Goal: Task Accomplishment & Management: Manage account settings

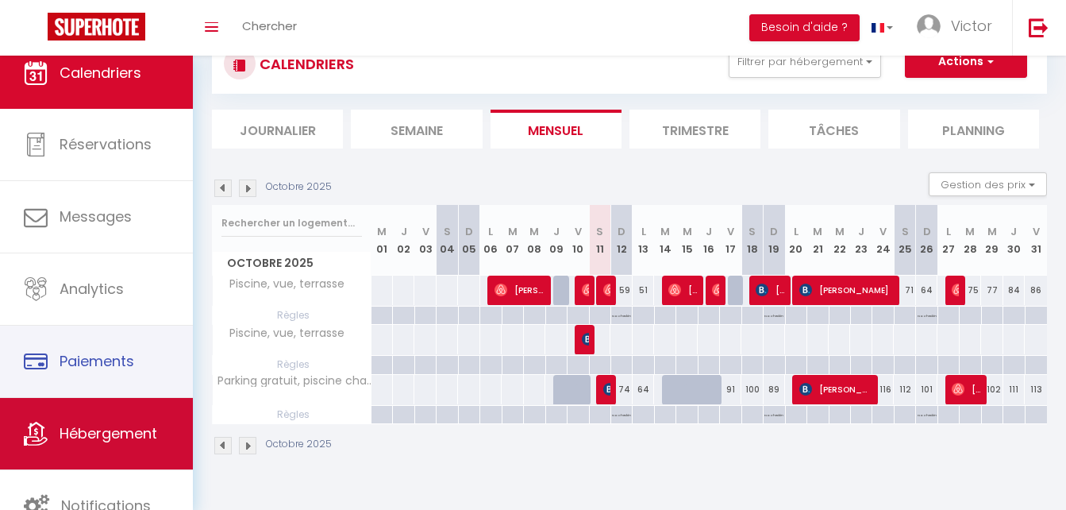
scroll to position [48, 0]
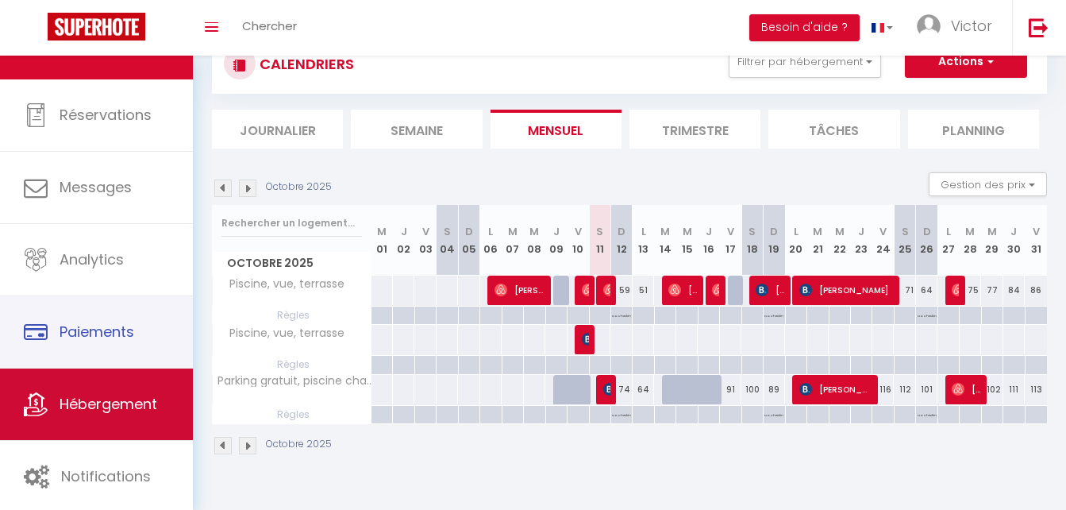
click at [95, 395] on span "Hébergement" at bounding box center [109, 404] width 98 height 20
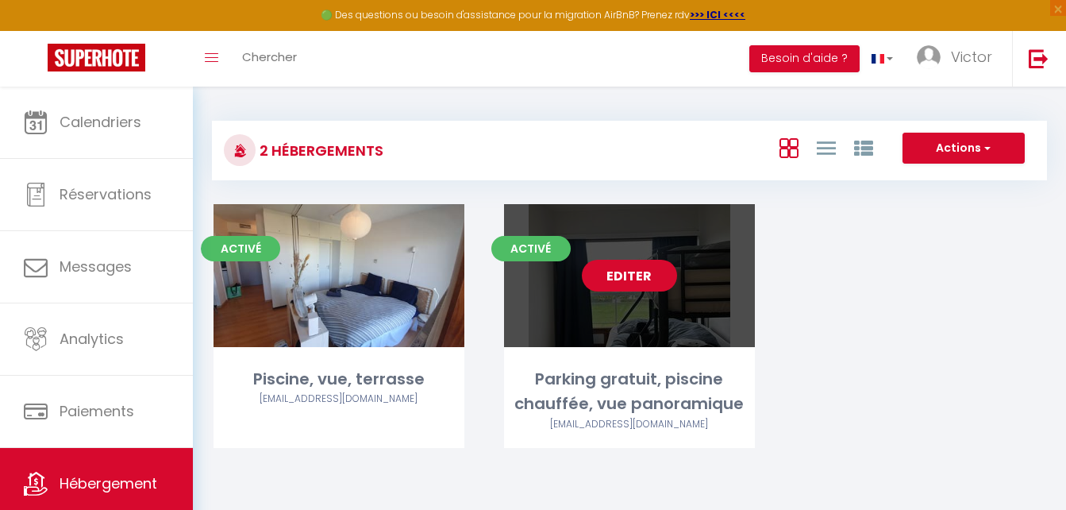
click at [601, 274] on link "Editer" at bounding box center [629, 276] width 95 height 32
select select "3"
select select "2"
select select "1"
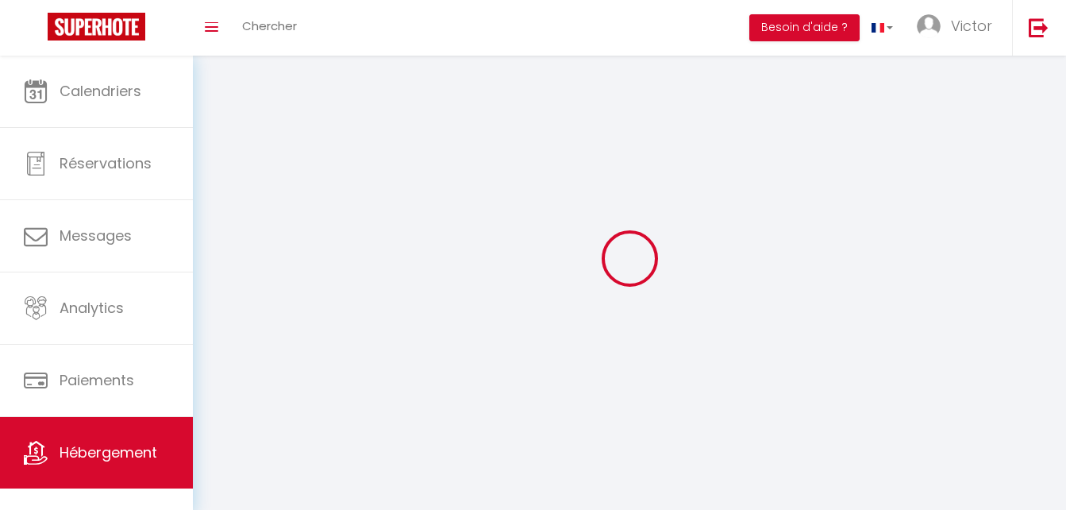
select select
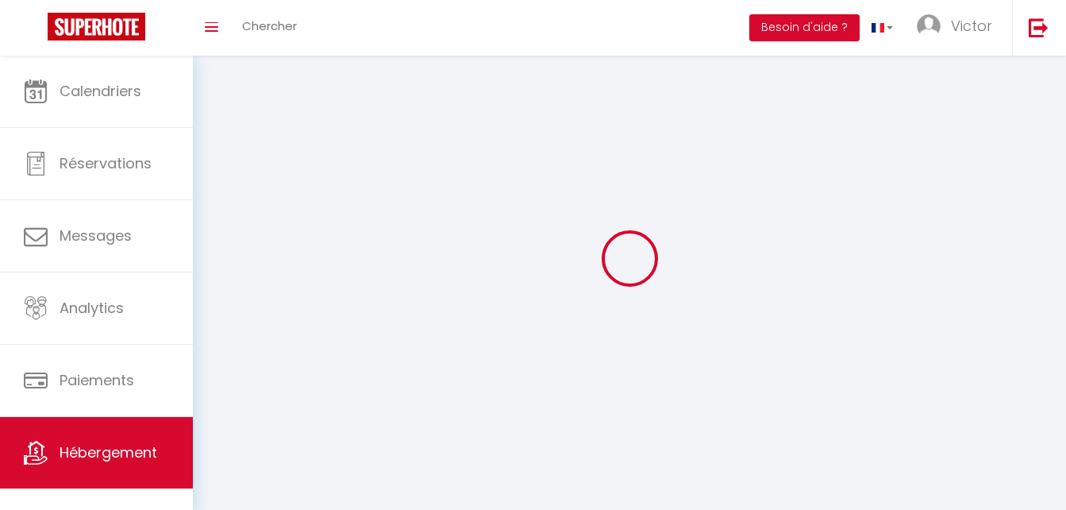
select select
checkbox input "false"
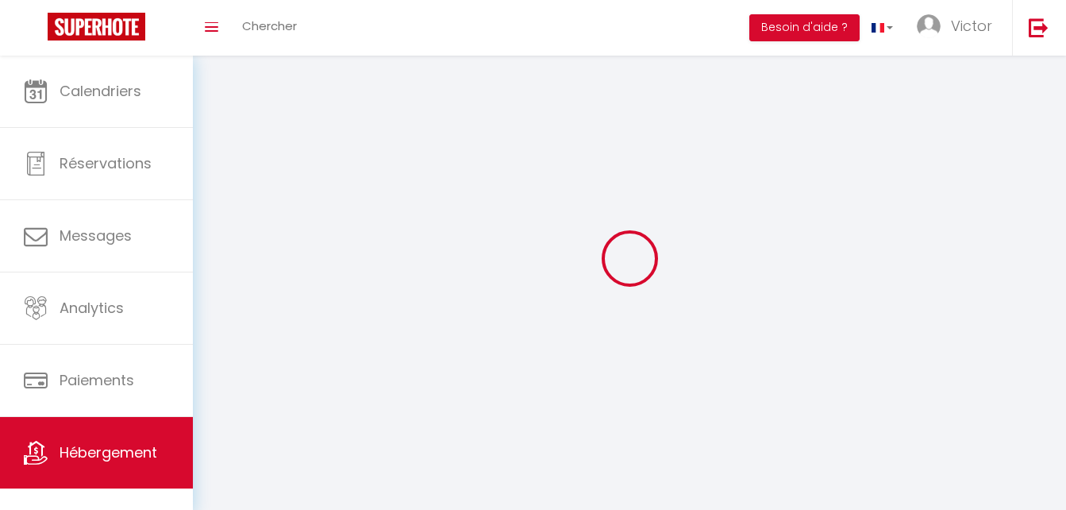
select select
select select "1"
select select "28"
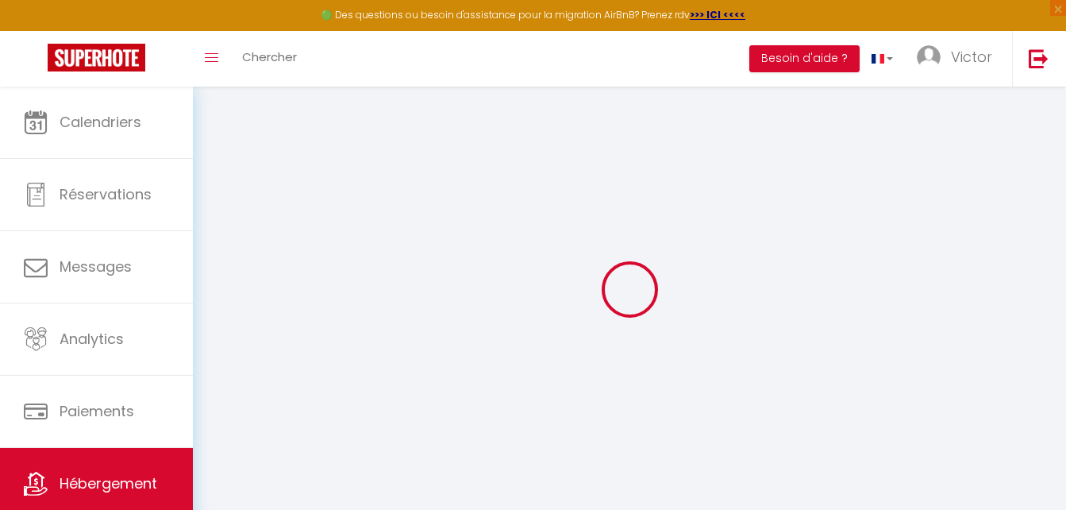
select select
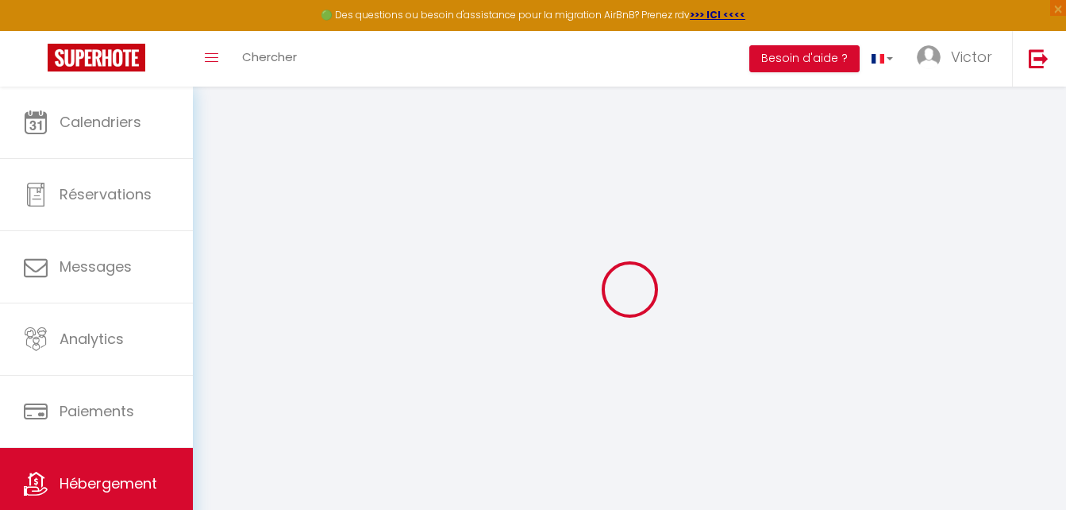
select select
checkbox input "false"
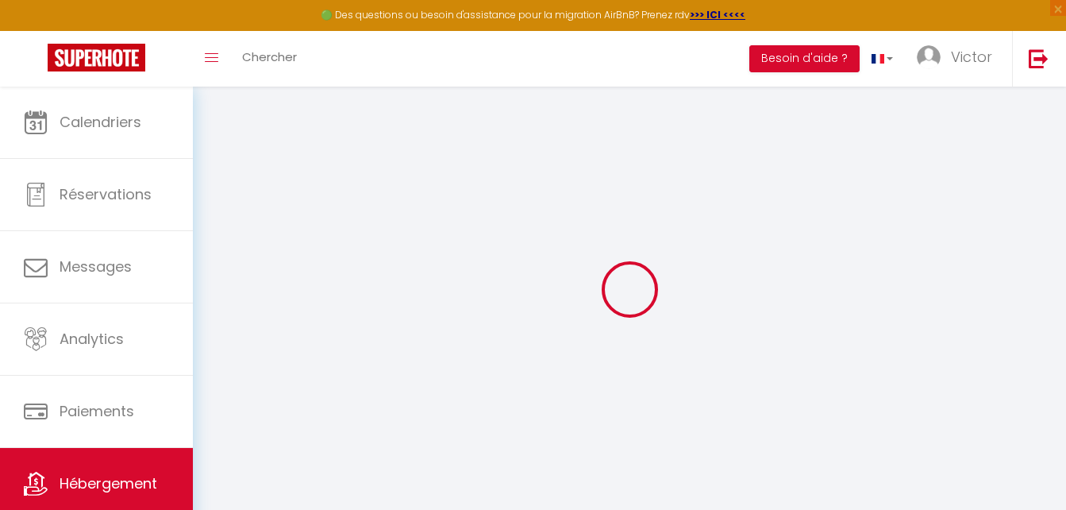
select select
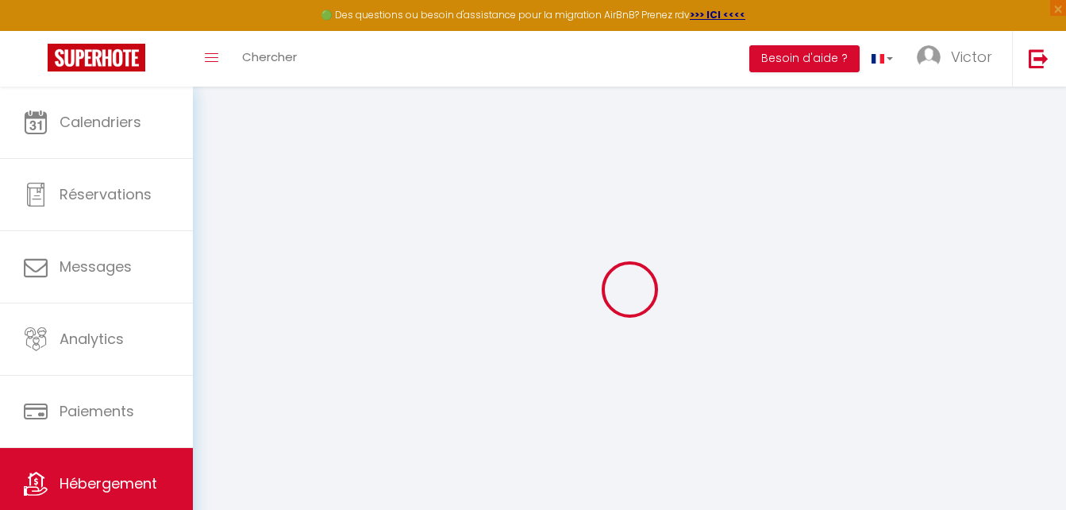
select select
checkbox input "false"
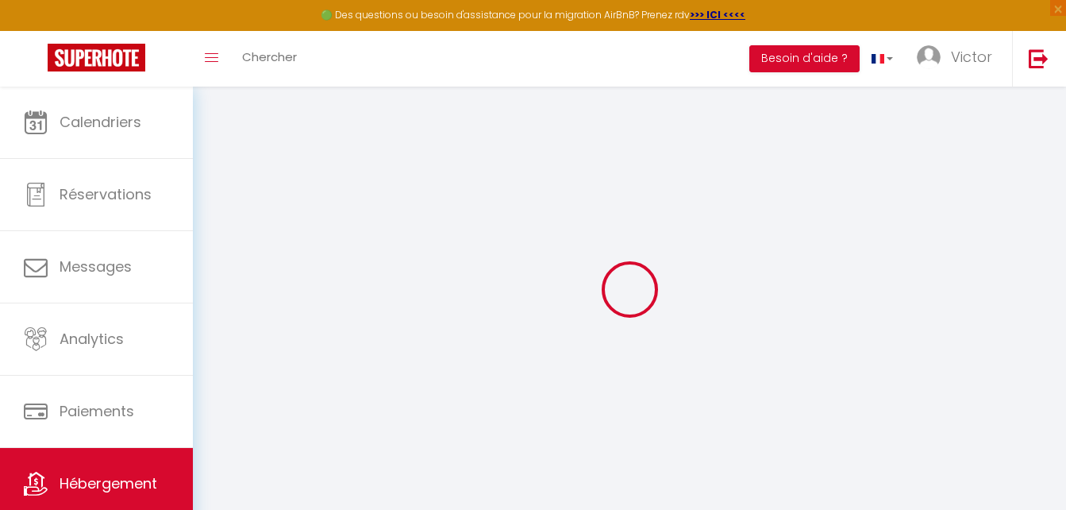
checkbox input "false"
select select
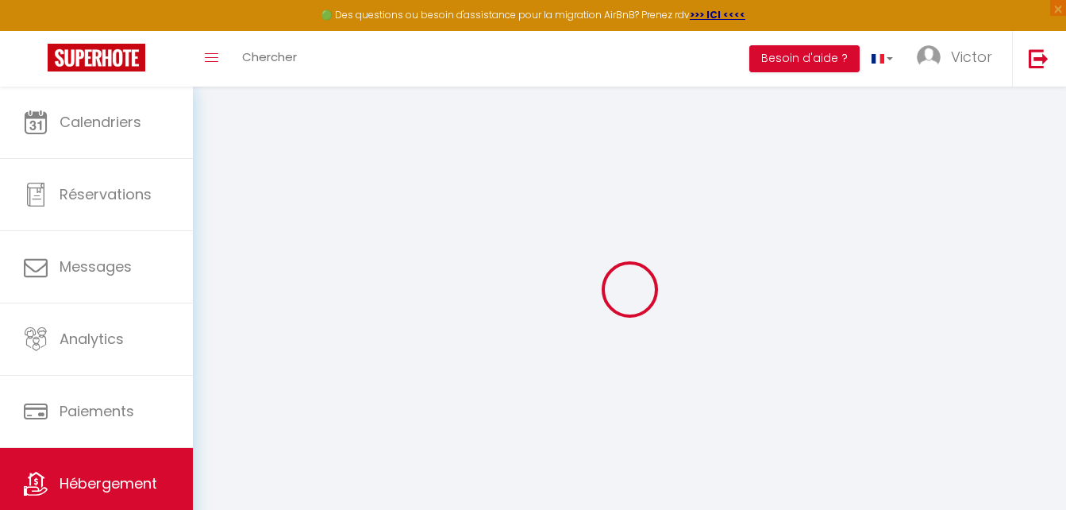
select select
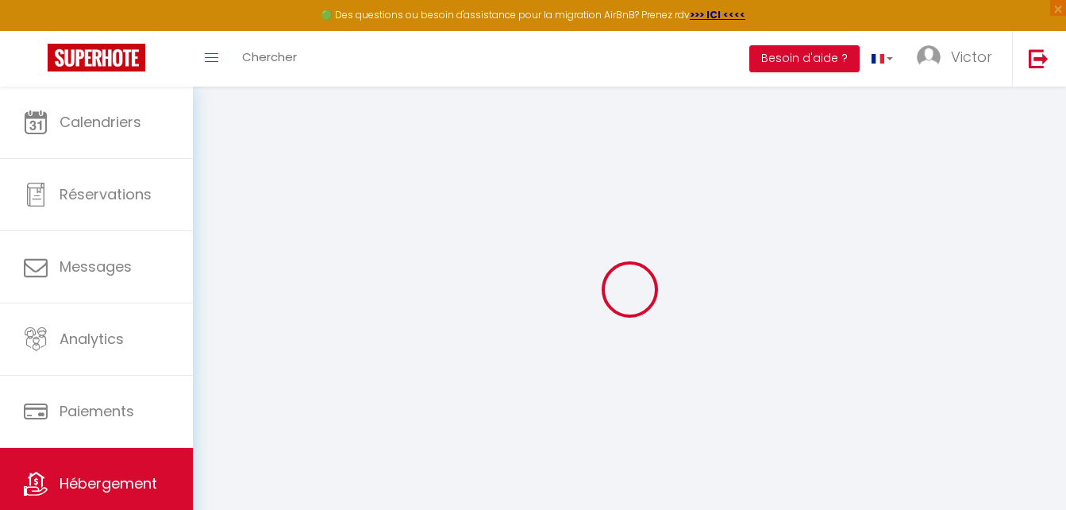
checkbox input "false"
select select
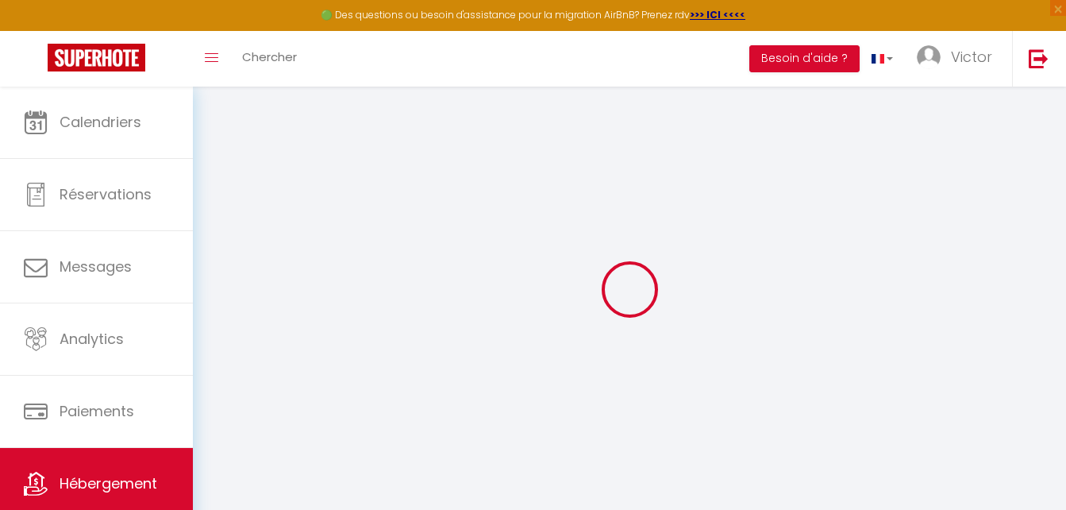
select select
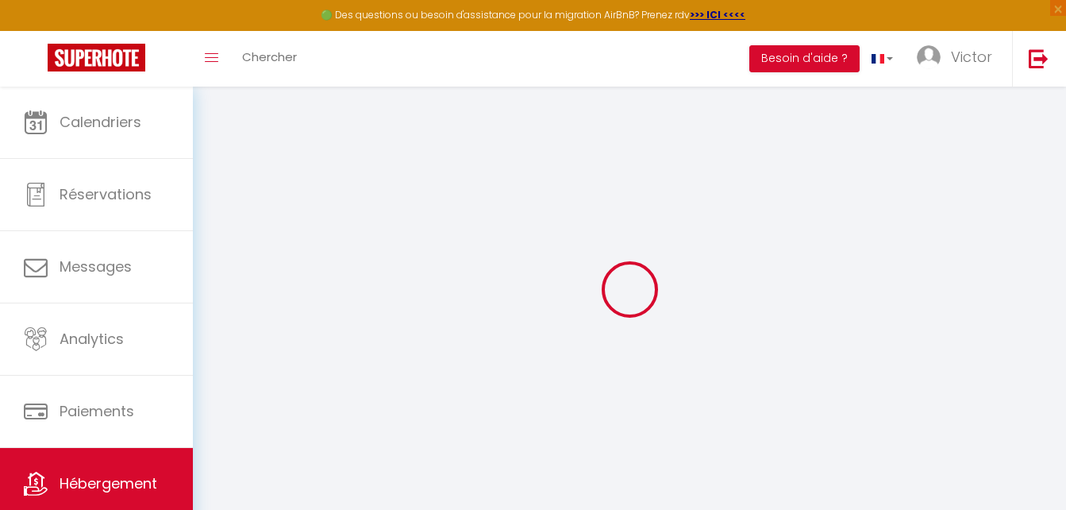
select select
checkbox input "false"
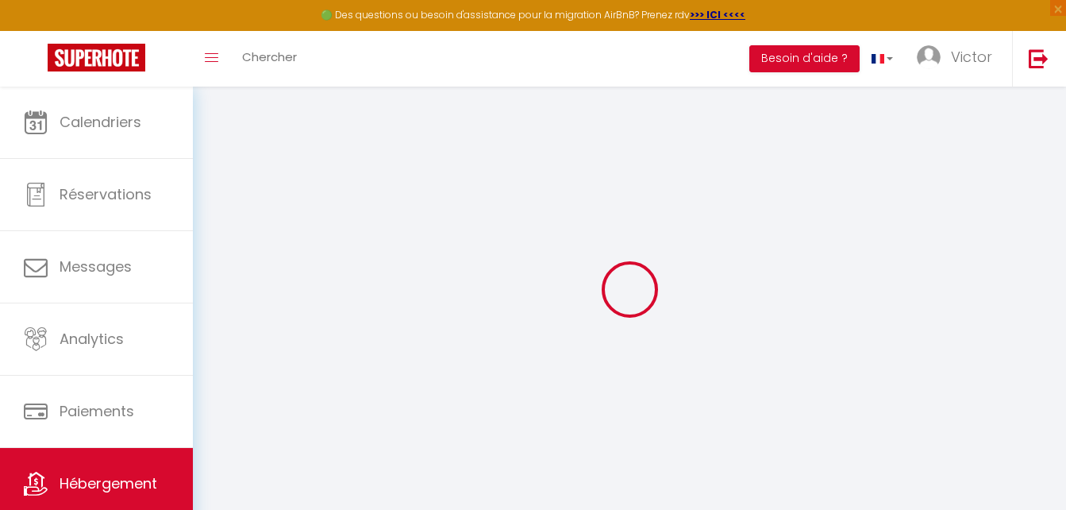
checkbox input "false"
select select
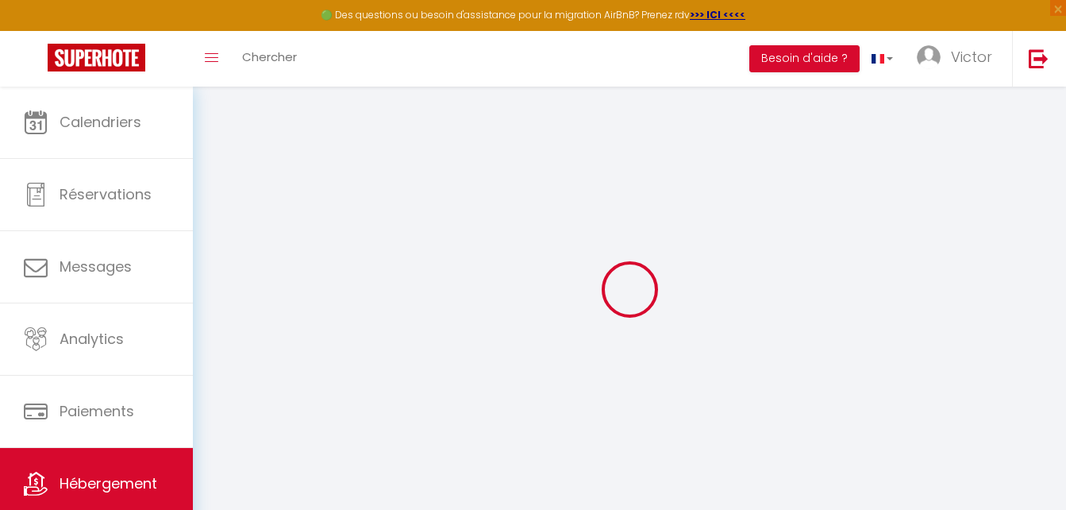
select select
checkbox input "false"
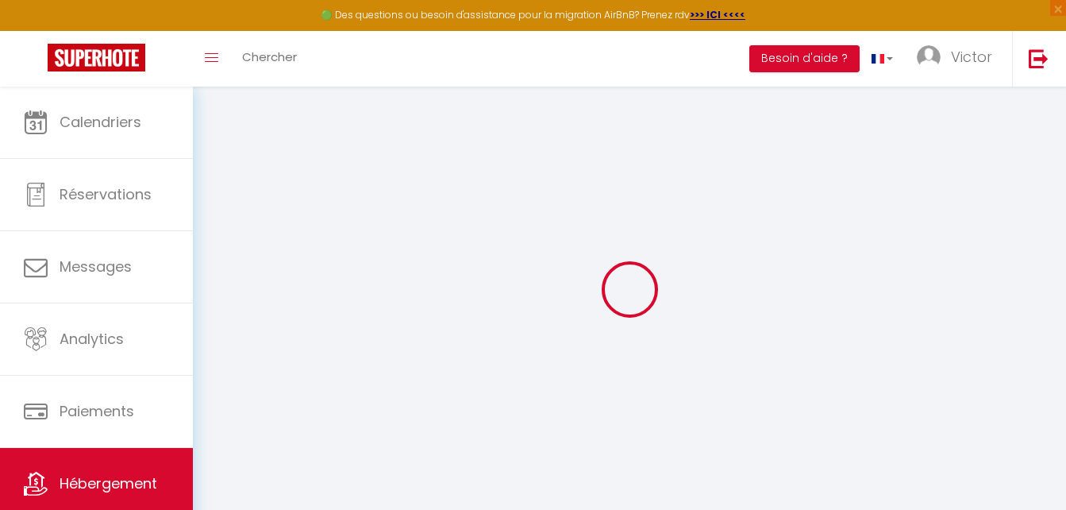
checkbox input "false"
select select
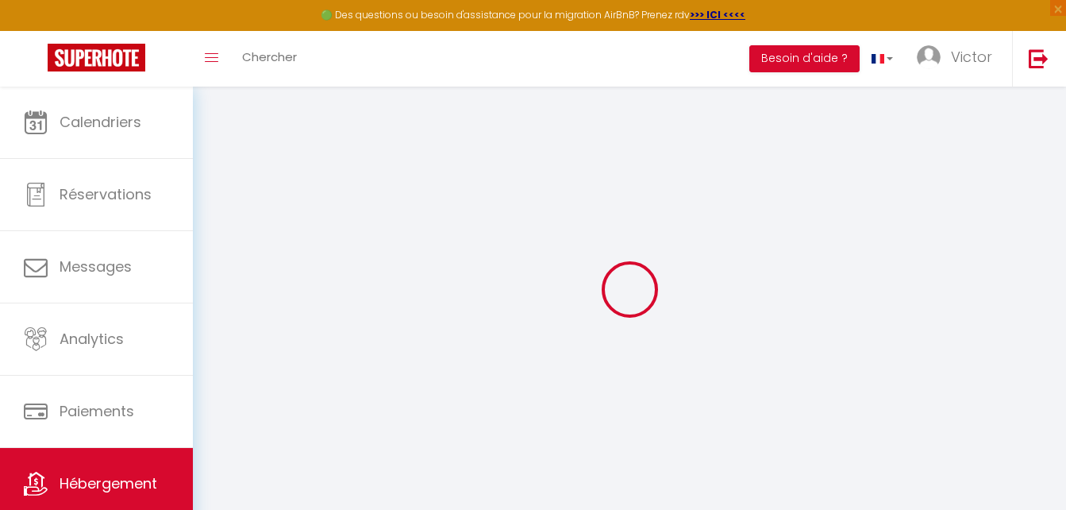
type input "Parking gratuit, piscine chauffée, vue panoramique"
select select "5"
type input "137"
select select
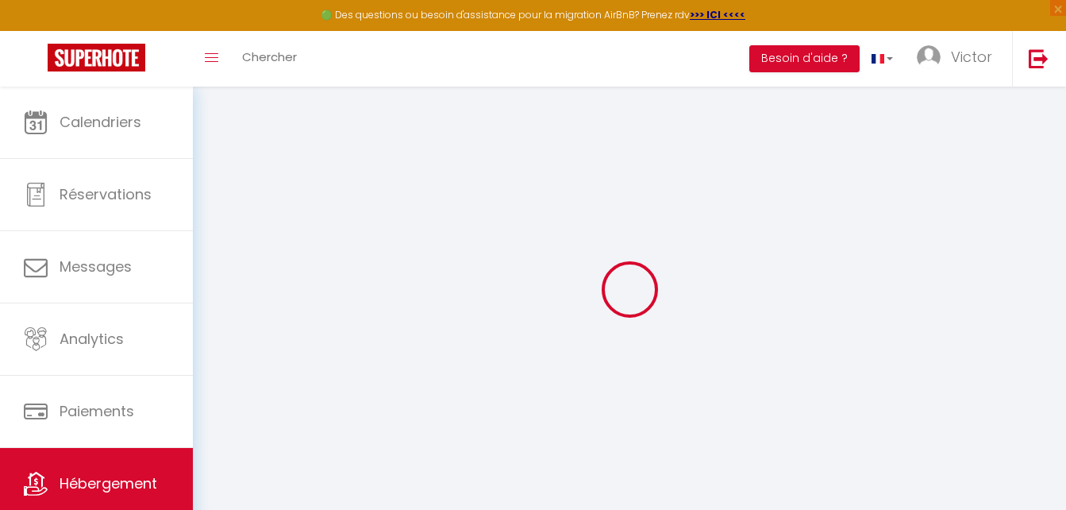
select select
type input "[PERSON_NAME][STREET_ADDRESS]"
type input "8301"
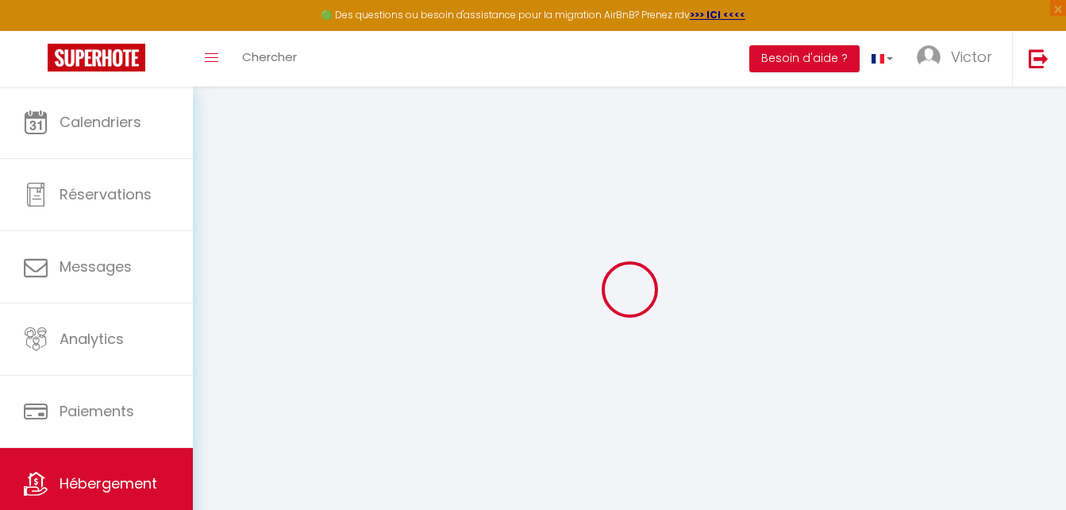
type input "Knokke-Heist"
select select "23"
type input "[EMAIL_ADDRESS][DOMAIN_NAME]"
select select
checkbox input "false"
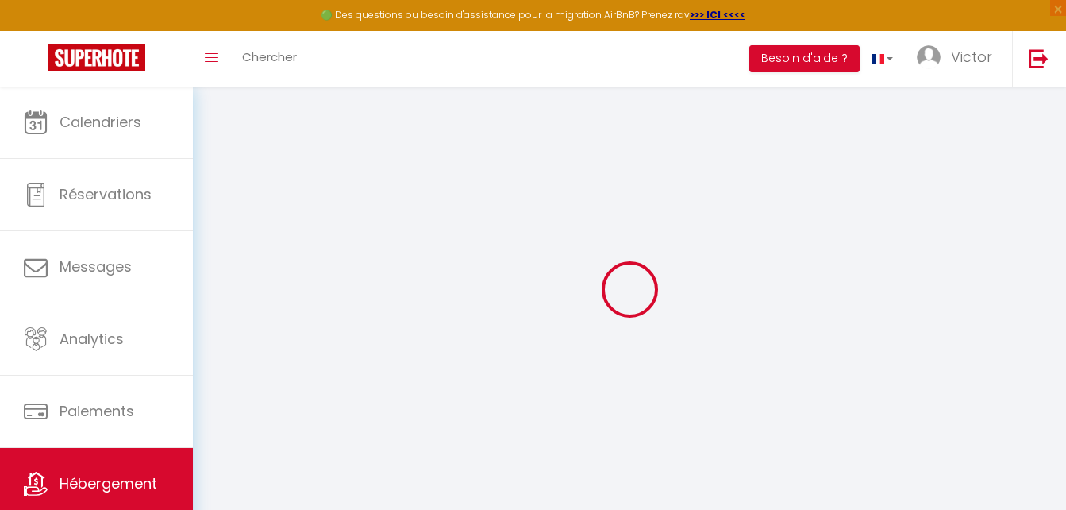
checkbox input "false"
type input "0"
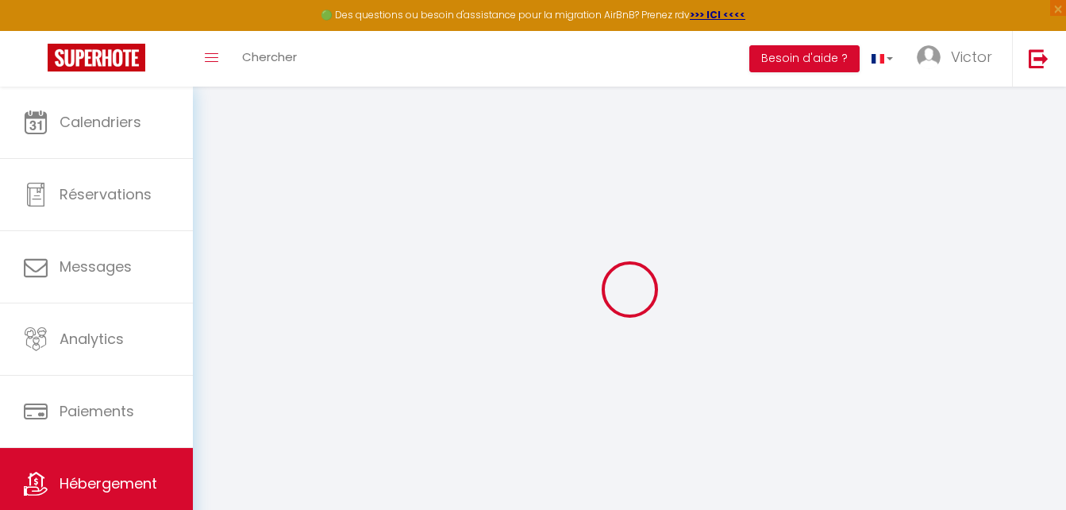
type input "0"
select select
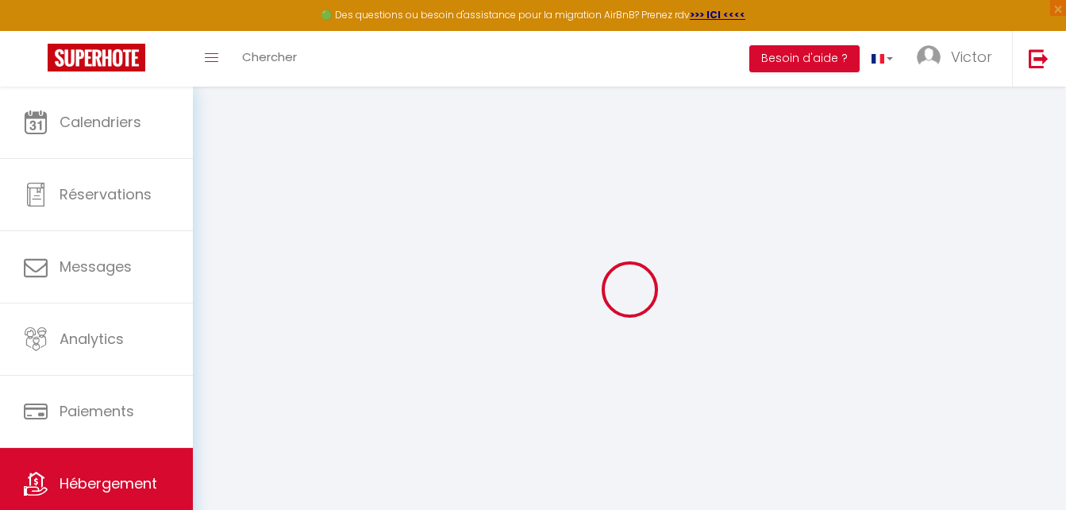
select select
checkbox input "false"
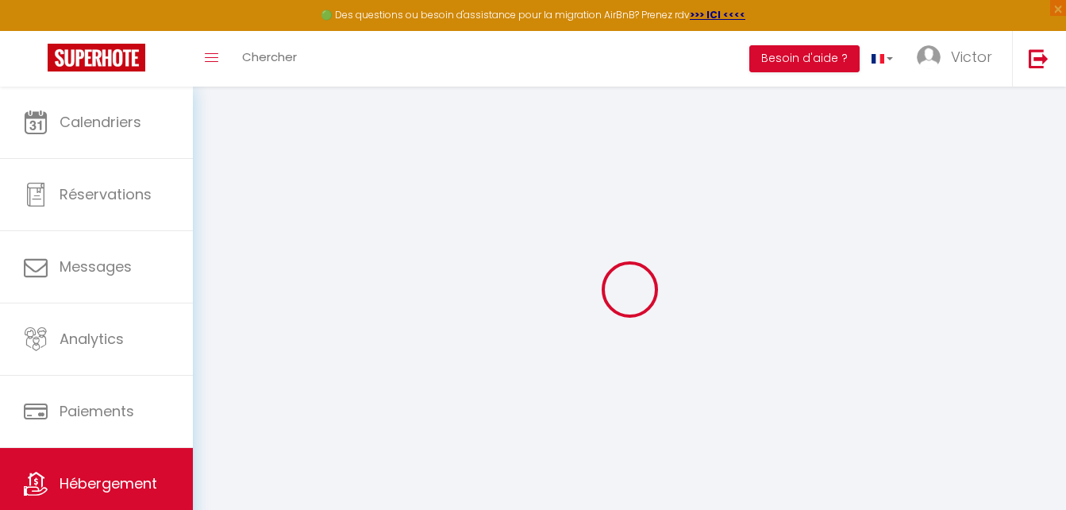
checkbox input "false"
select select
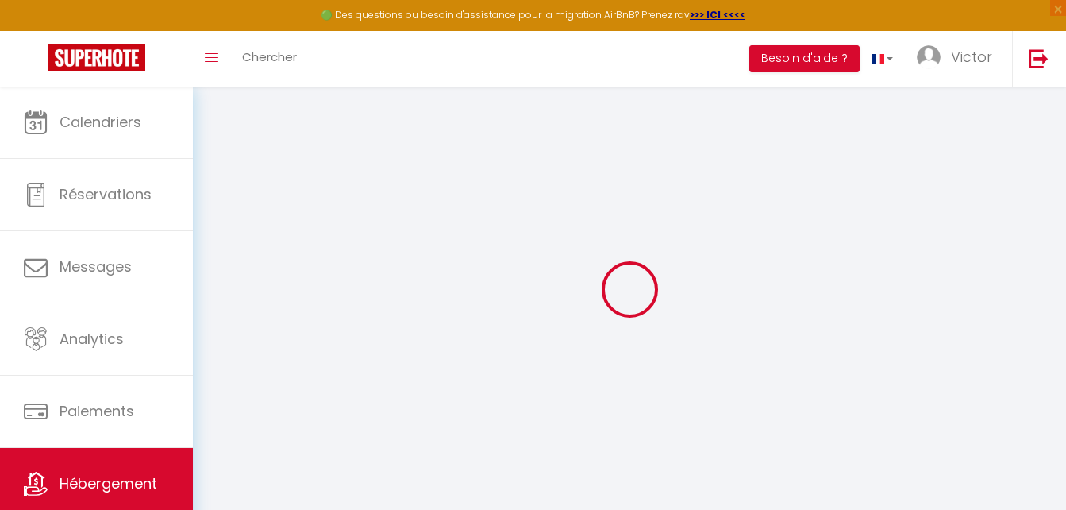
select select
checkbox input "false"
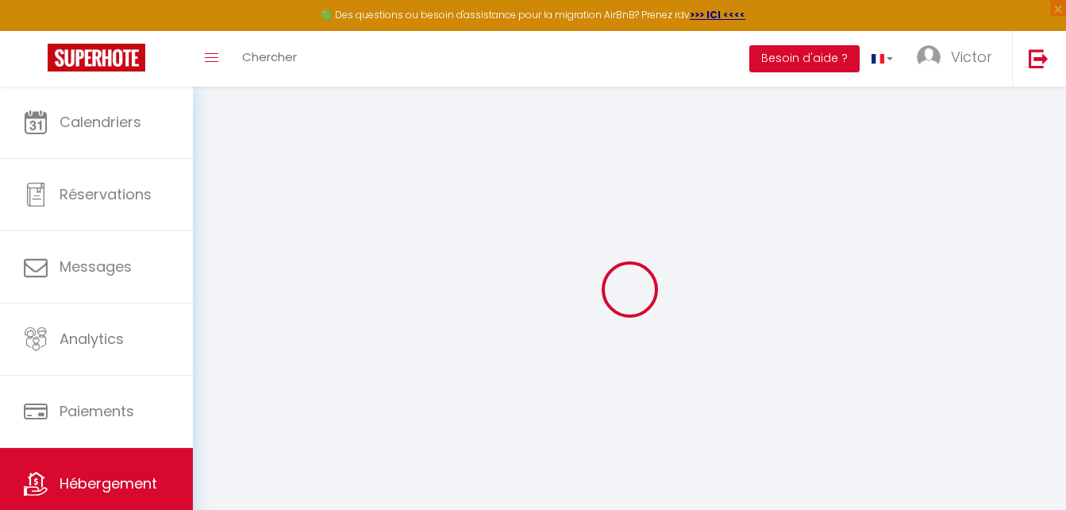
checkbox input "false"
select select
checkbox input "false"
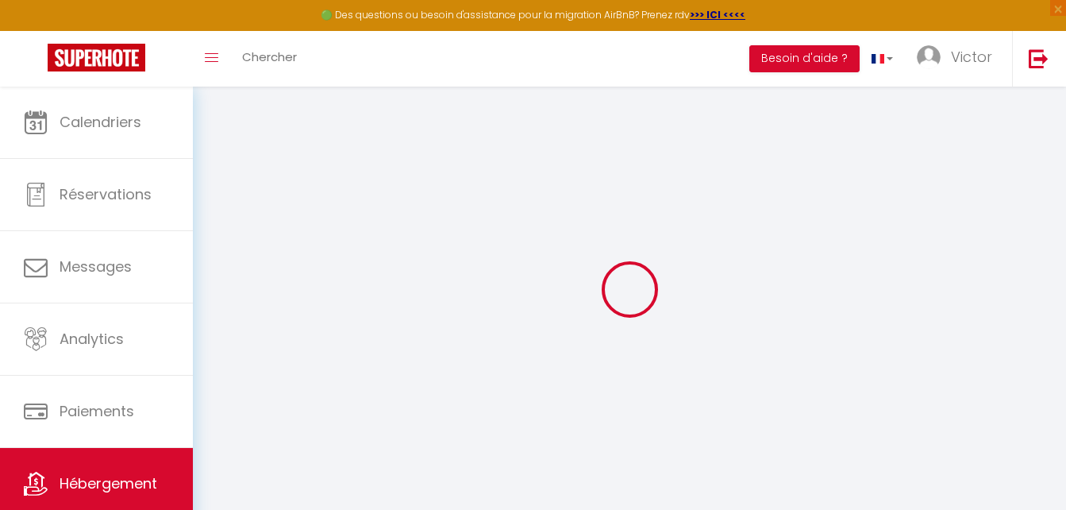
checkbox input "false"
select select "15:00"
select select "23:45"
select select "12:00"
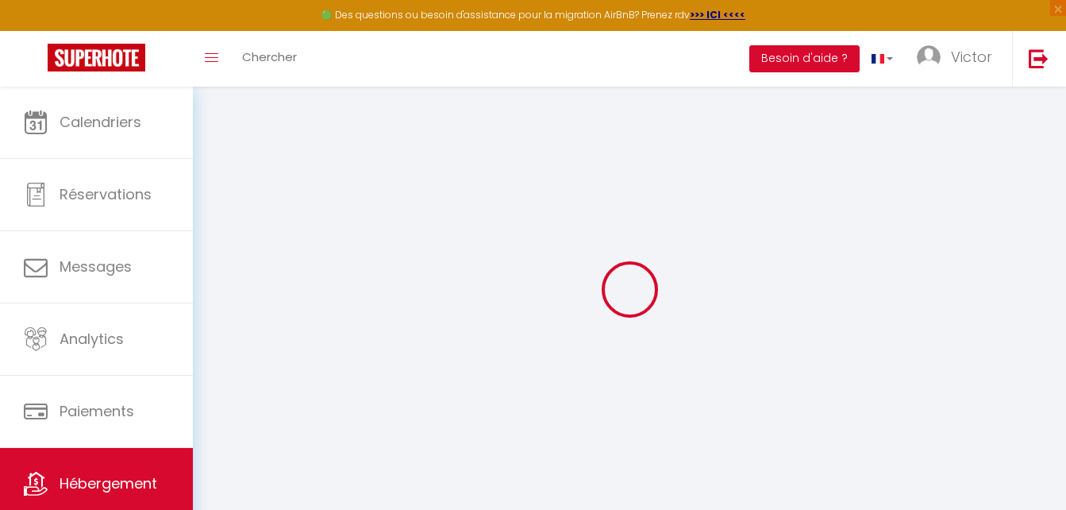
select select "30"
select select "120"
select select
checkbox input "false"
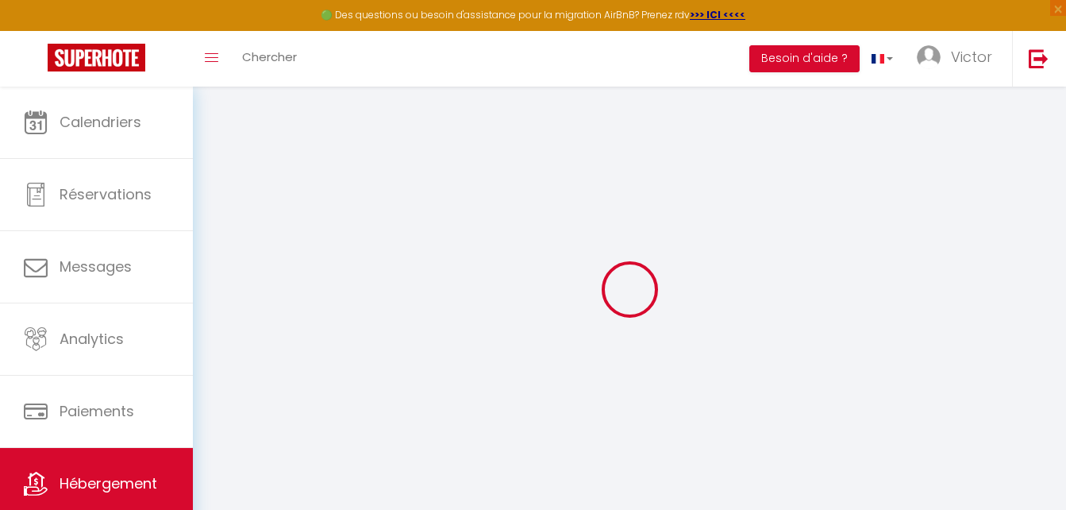
checkbox input "false"
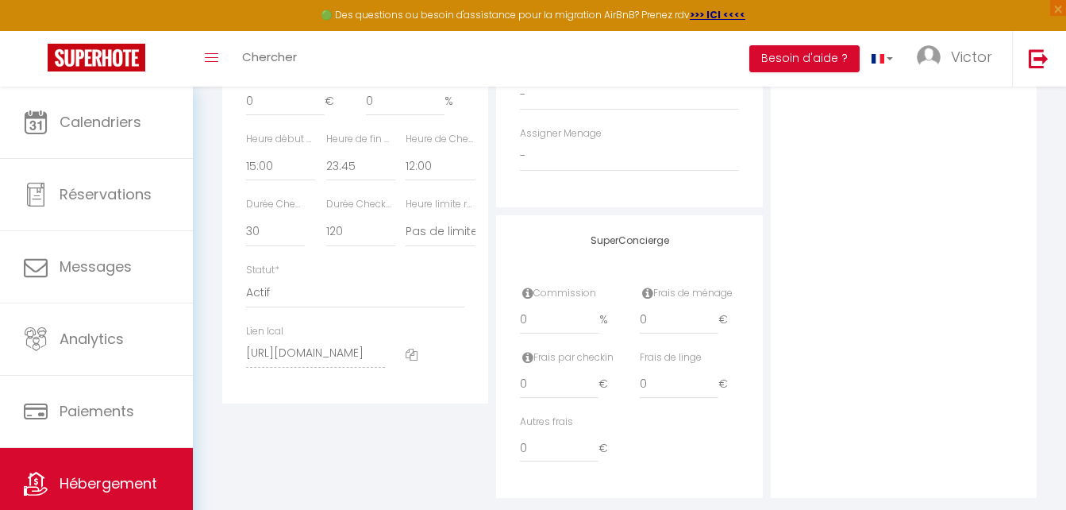
scroll to position [873, 0]
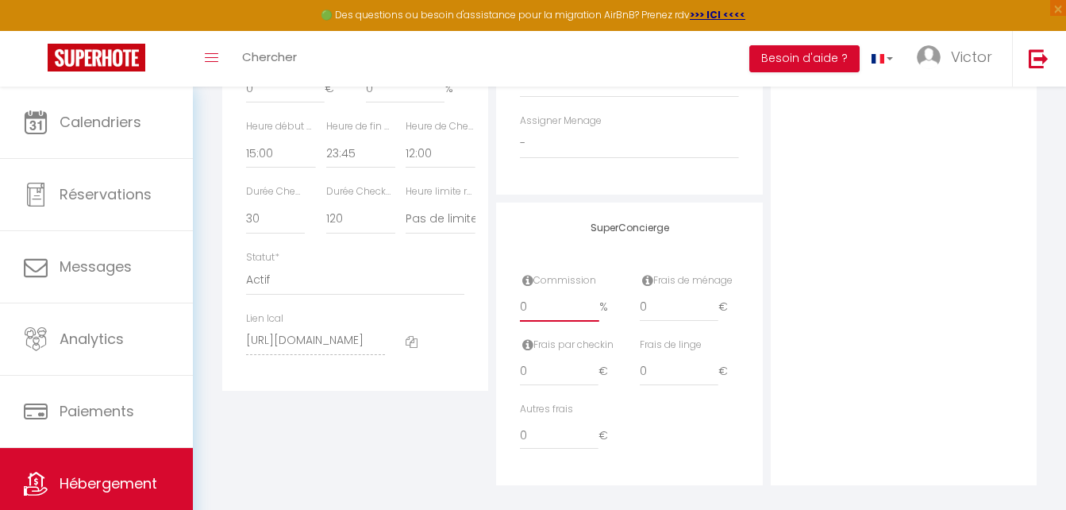
click at [570, 318] on input "0" at bounding box center [559, 307] width 79 height 29
type input "01"
select select
checkbox input "false"
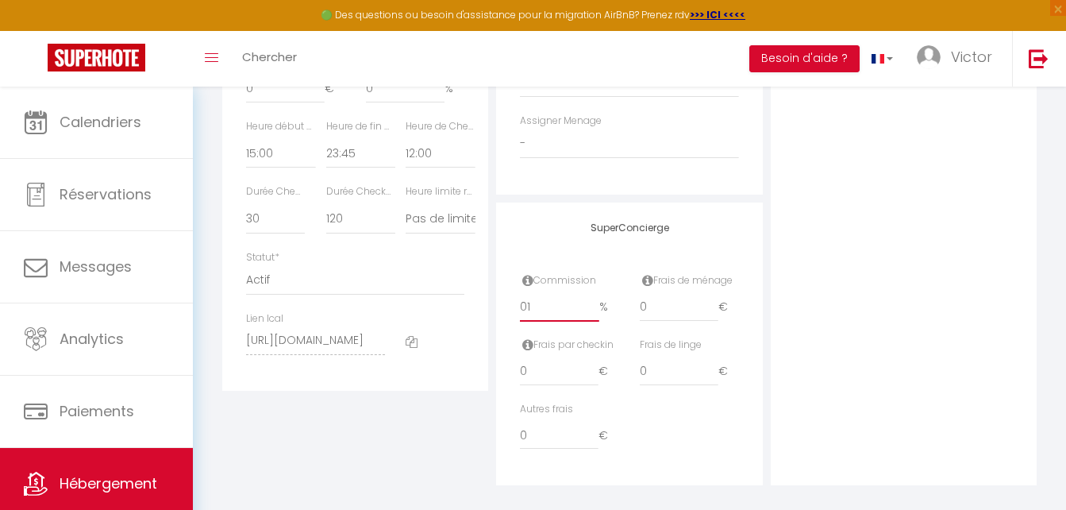
checkbox input "false"
type input "015"
select select
checkbox input "false"
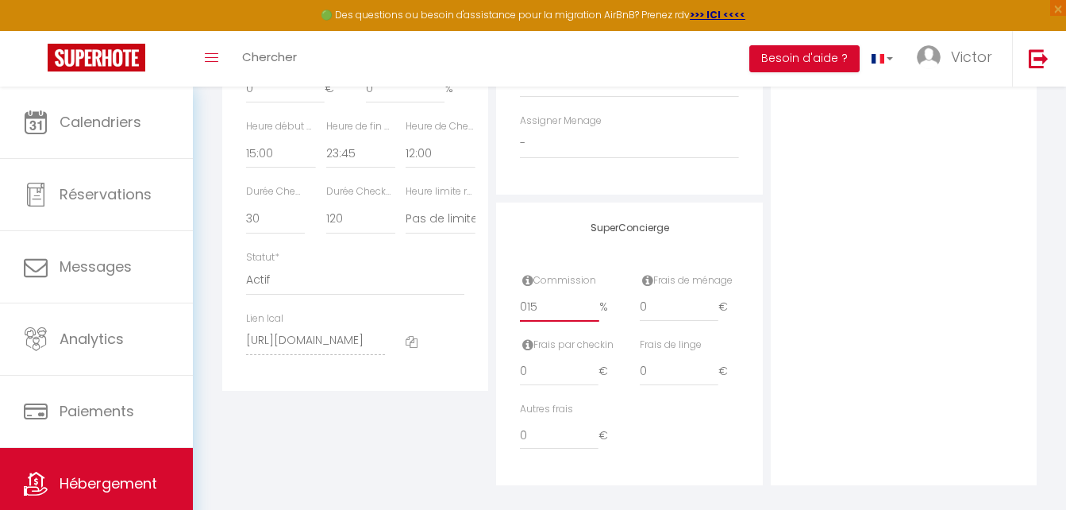
checkbox input "false"
type input "01"
select select
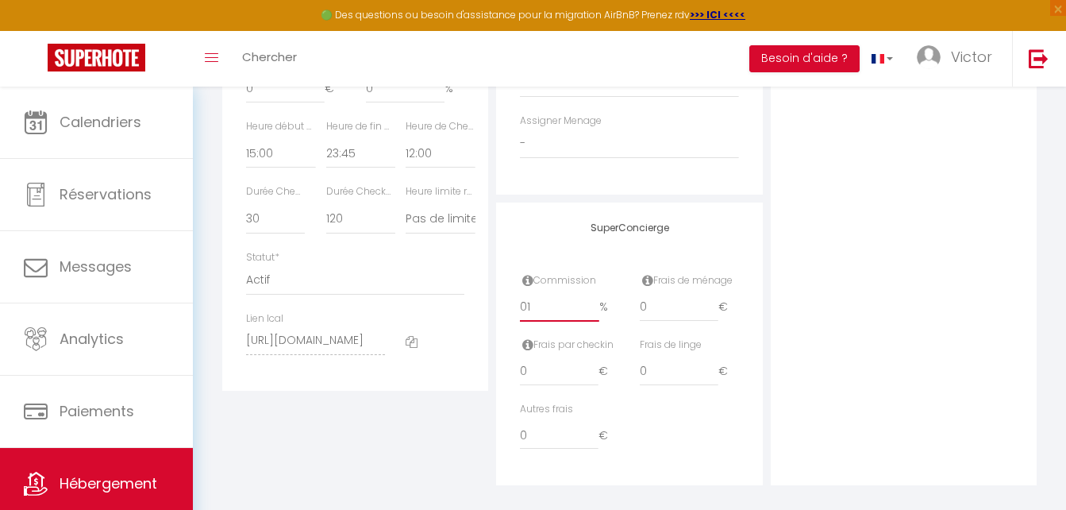
checkbox input "false"
type input "0"
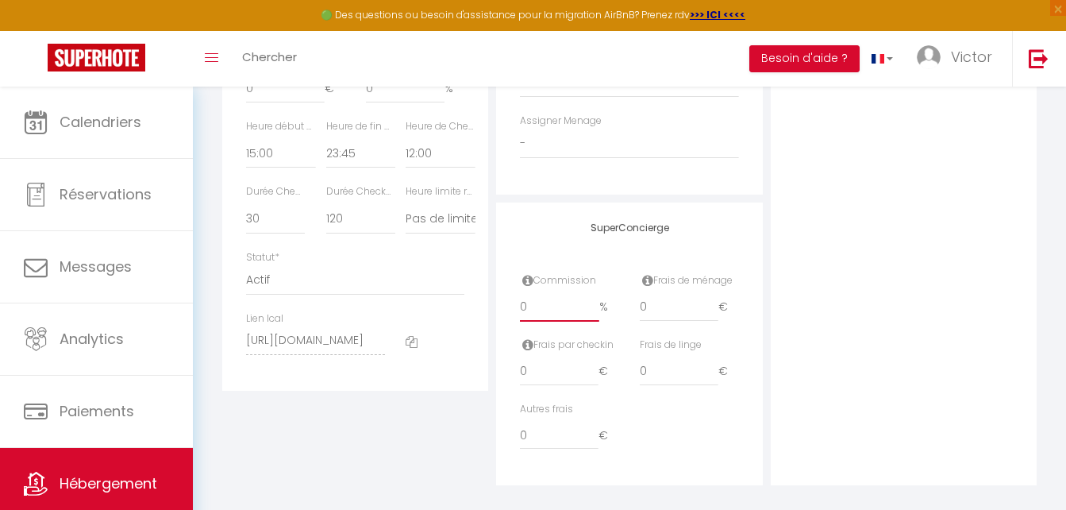
select select
checkbox input "false"
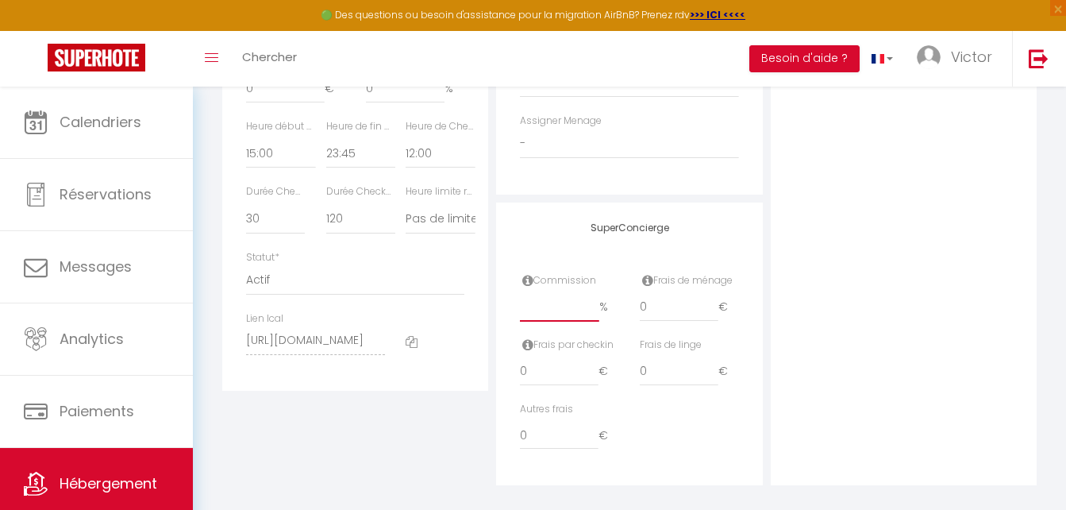
select select
checkbox input "false"
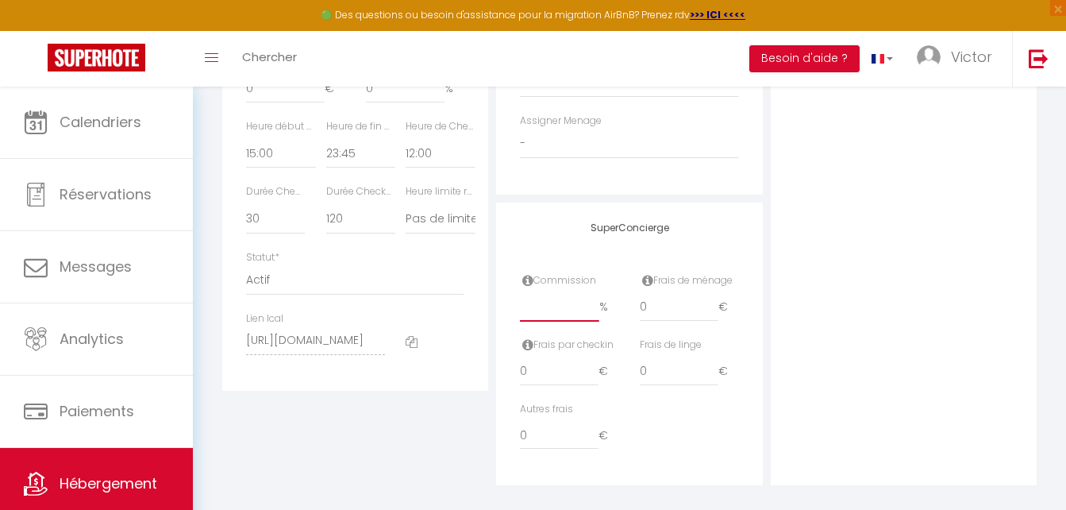
type input "1"
select select
checkbox input "false"
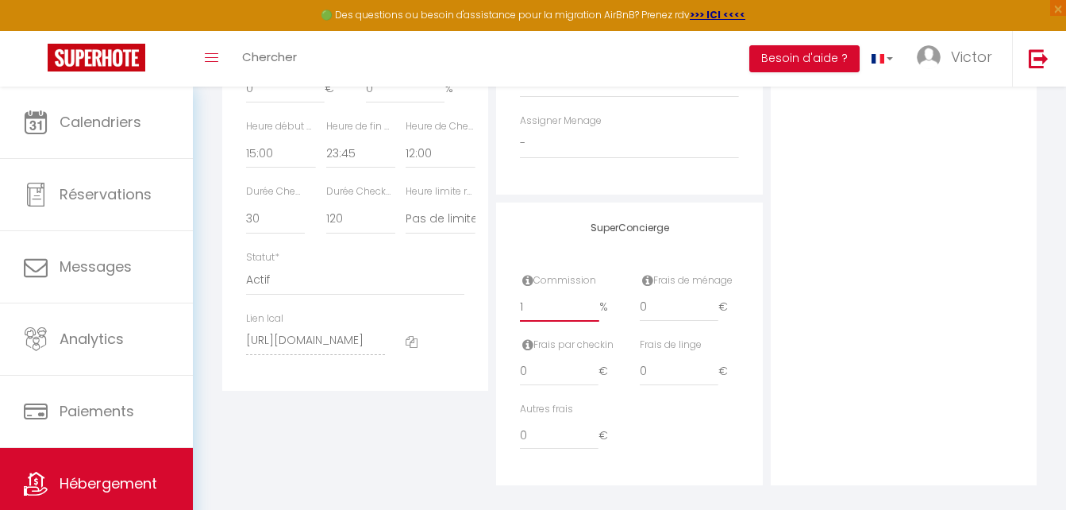
checkbox input "false"
type input "11"
select select
checkbox input "false"
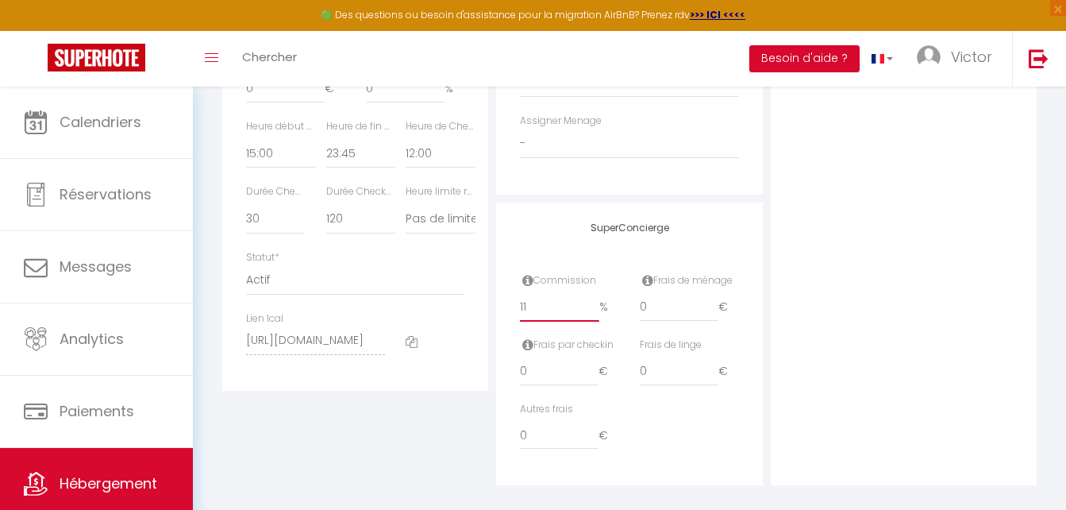
checkbox input "false"
type input "1"
select select
checkbox input "false"
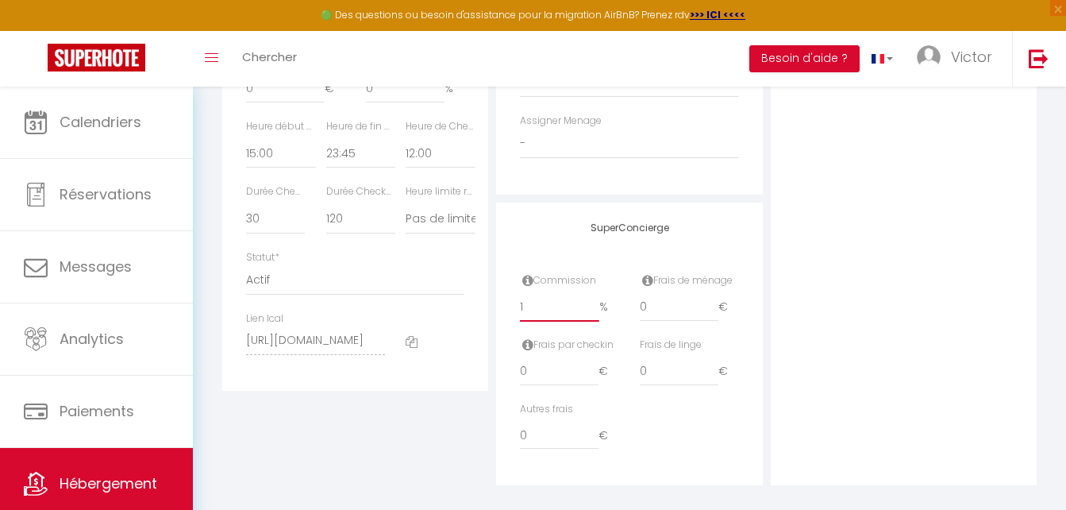
checkbox input "false"
type input "15"
select select
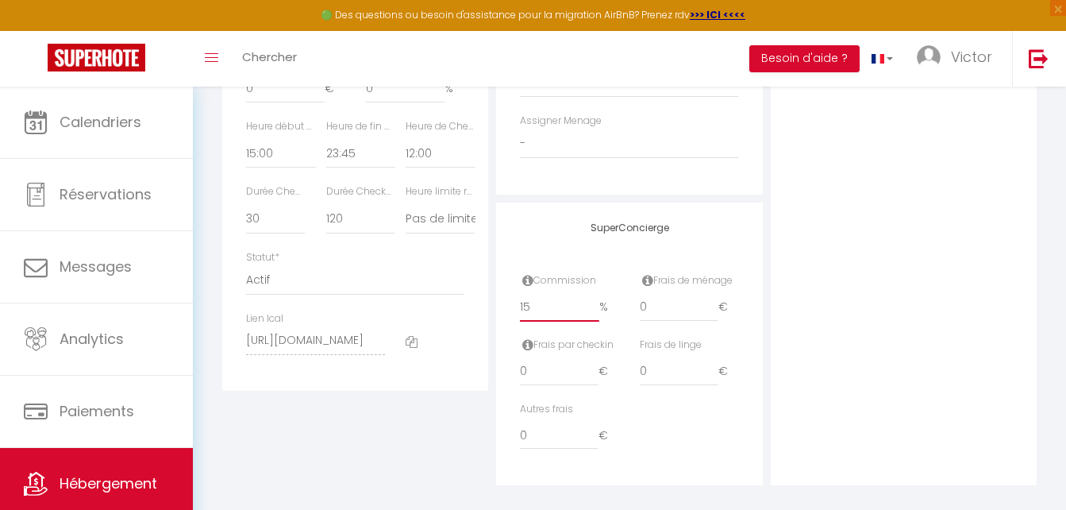
checkbox input "false"
type input "15"
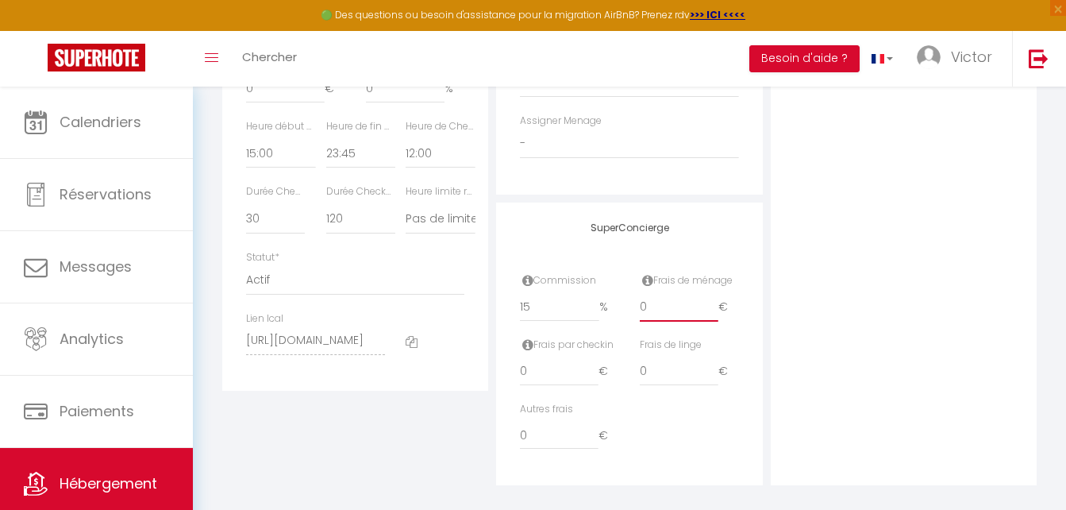
drag, startPoint x: 666, startPoint y: 318, endPoint x: 605, endPoint y: 316, distance: 61.2
click at [605, 316] on div "Commission 15 % Frais de ménage 0 €" at bounding box center [630, 305] width 240 height 64
type input "4"
select select
checkbox input "false"
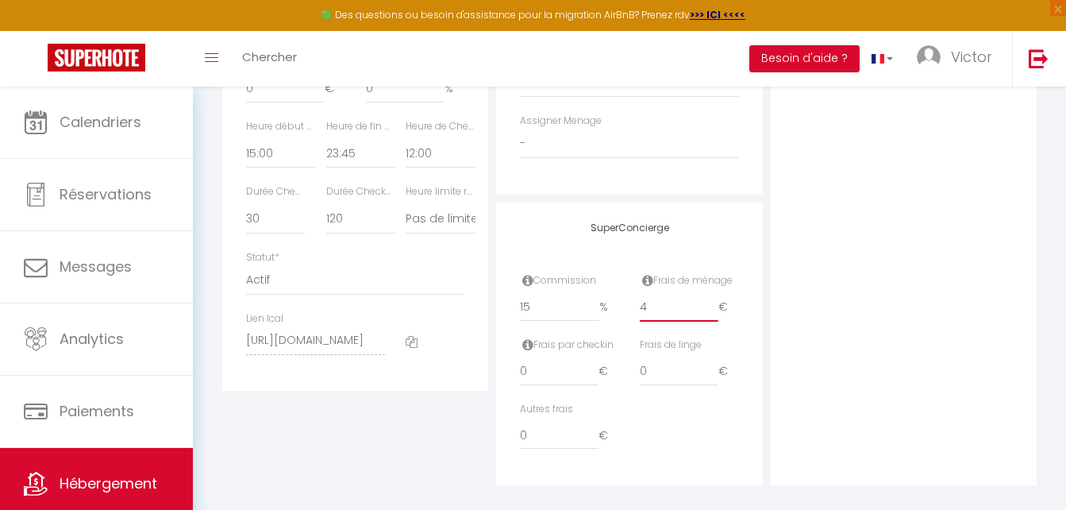
checkbox input "false"
type input "40"
select select
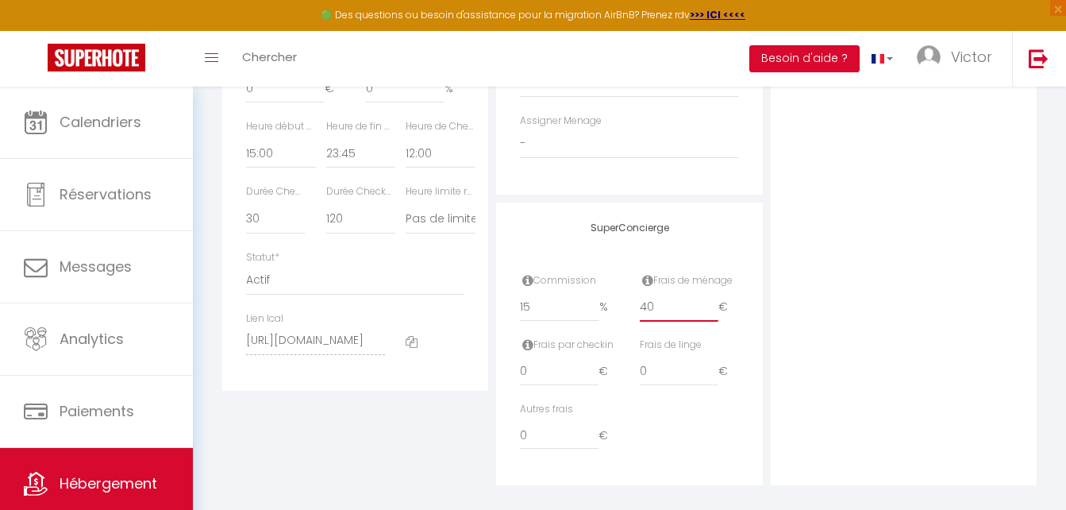
checkbox input "false"
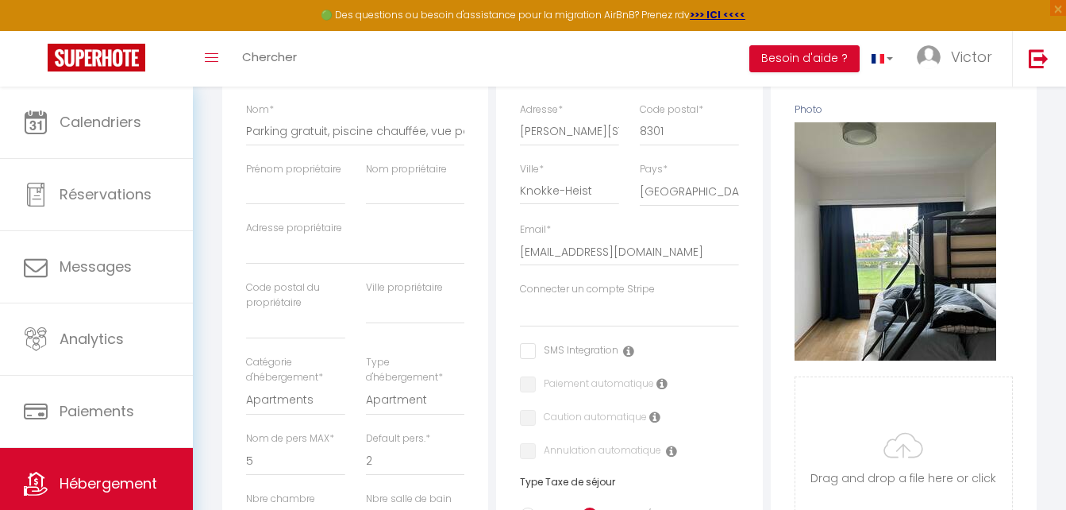
scroll to position [28, 0]
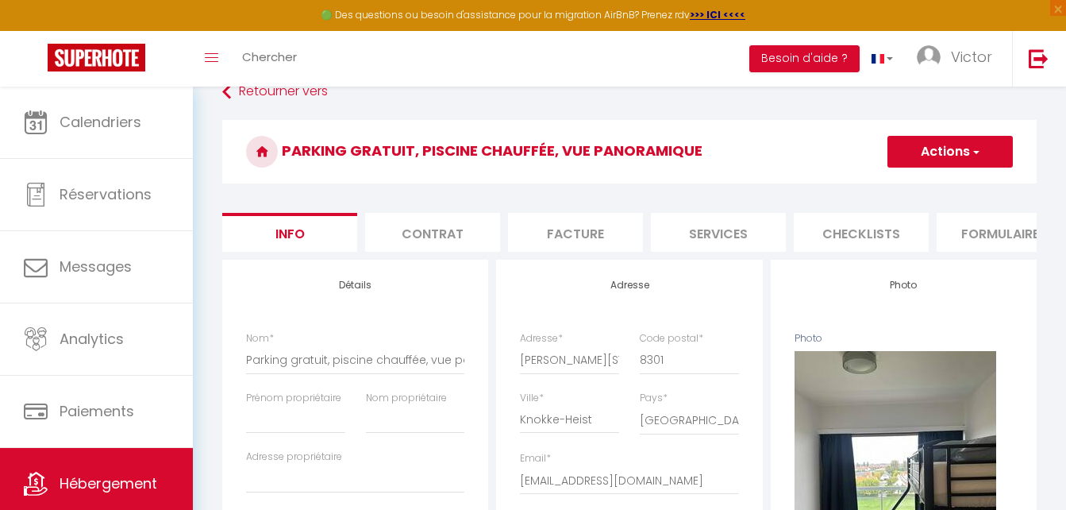
click at [902, 154] on button "Actions" at bounding box center [950, 152] width 125 height 32
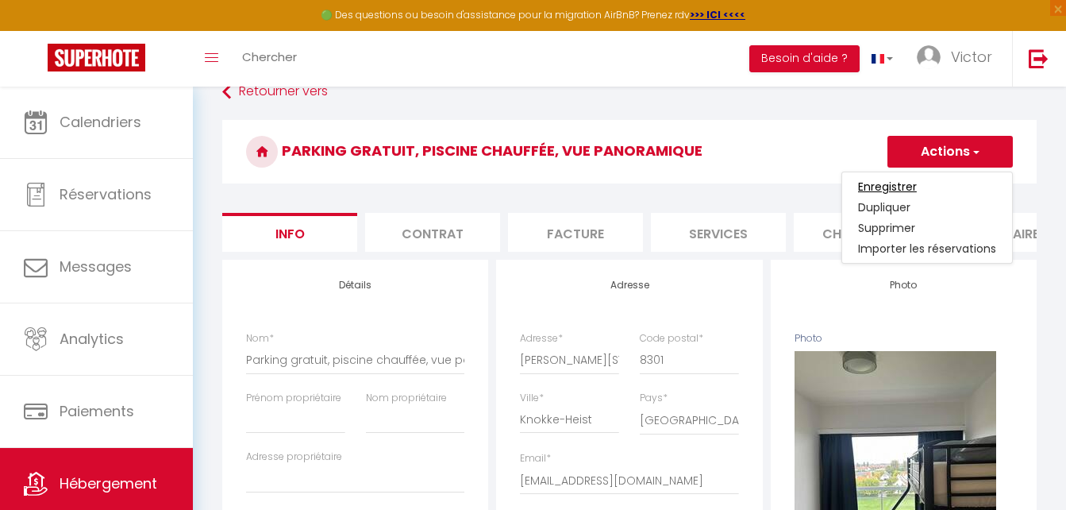
click at [908, 184] on input "Enregistrer" at bounding box center [887, 187] width 59 height 16
